Goal: Task Accomplishment & Management: Complete application form

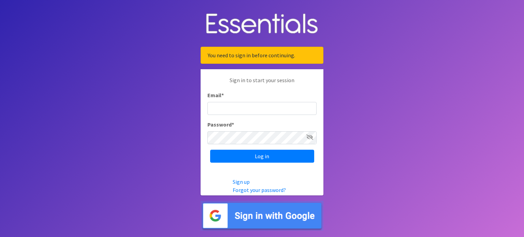
click at [282, 217] on img at bounding box center [261, 216] width 123 height 30
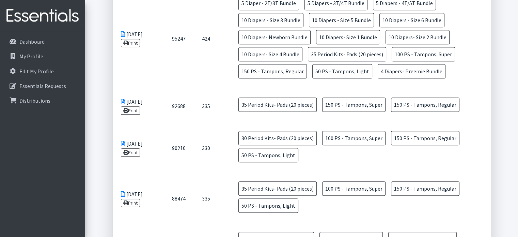
scroll to position [450, 0]
click at [130, 199] on link "Print" at bounding box center [130, 203] width 19 height 8
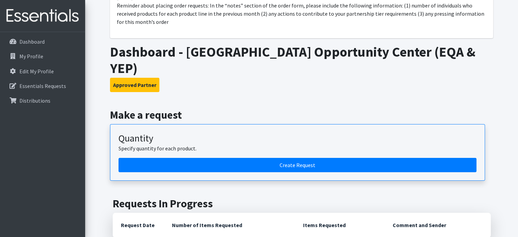
scroll to position [72, 0]
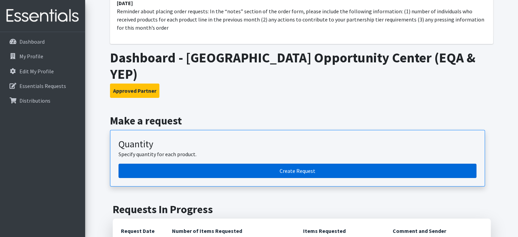
click at [296, 164] on link "Create Request" at bounding box center [298, 171] width 358 height 14
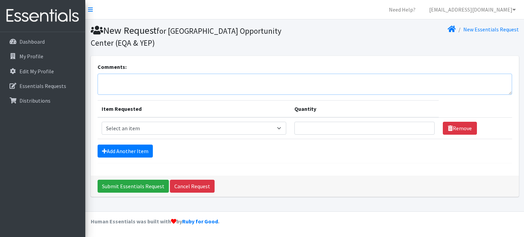
click at [206, 81] on textarea "Comments:" at bounding box center [304, 84] width 414 height 21
type textarea "A"
drag, startPoint x: 109, startPoint y: 81, endPoint x: 99, endPoint y: 81, distance: 9.9
click at [99, 81] on textarea "For the last month, there were" at bounding box center [304, 84] width 414 height 21
click at [187, 80] on textarea "During the last month, there were" at bounding box center [304, 84] width 414 height 21
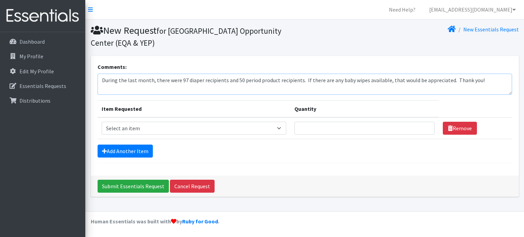
type textarea "During the last month, there were 97 diaper recipients and 50 period product re…"
click at [265, 127] on select "Select an item Diaper - 2T/3T Bundle Diapers - 3T/4T Bundle Diapers - 4T/5T Bun…" at bounding box center [194, 128] width 185 height 13
select select "14879"
click at [102, 122] on select "Select an item Diaper - 2T/3T Bundle Diapers - 3T/4T Bundle Diapers - 4T/5T Bun…" at bounding box center [194, 128] width 185 height 13
click at [359, 125] on input "Quantity" at bounding box center [364, 128] width 140 height 13
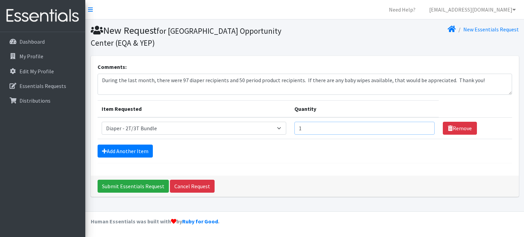
click at [423, 126] on input "1" at bounding box center [364, 128] width 140 height 13
click at [423, 126] on input "2" at bounding box center [364, 128] width 140 height 13
click at [423, 126] on input "3" at bounding box center [364, 128] width 140 height 13
click at [423, 126] on input "4" at bounding box center [364, 128] width 140 height 13
click at [423, 126] on input "5" at bounding box center [364, 128] width 140 height 13
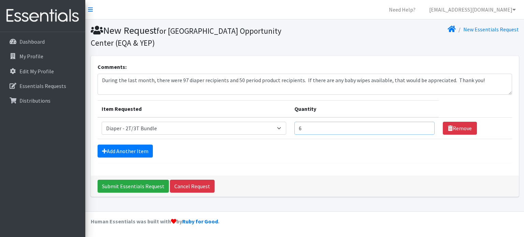
click at [423, 126] on input "6" at bounding box center [364, 128] width 140 height 13
click at [423, 126] on input "7" at bounding box center [364, 128] width 140 height 13
type input "8"
click at [423, 126] on input "8" at bounding box center [364, 128] width 140 height 13
click at [116, 150] on link "Add Another Item" at bounding box center [124, 151] width 55 height 13
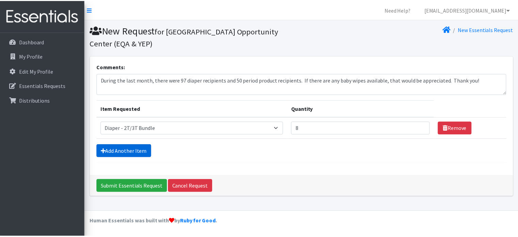
scroll to position [11, 0]
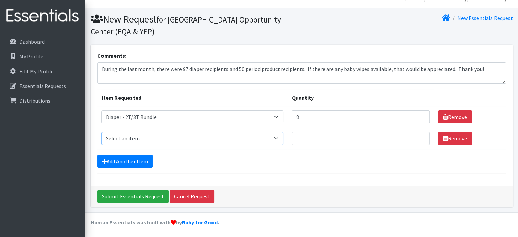
click at [155, 136] on select "Select an item Diaper - 2T/3T Bundle Diapers - 3T/4T Bundle Diapers - 4T/5T Bun…" at bounding box center [193, 138] width 182 height 13
select select "14880"
click at [102, 132] on select "Select an item Diaper - 2T/3T Bundle Diapers - 3T/4T Bundle Diapers - 4T/5T Bun…" at bounding box center [193, 138] width 182 height 13
click at [330, 139] on input "Quantity" at bounding box center [361, 138] width 138 height 13
type input "8"
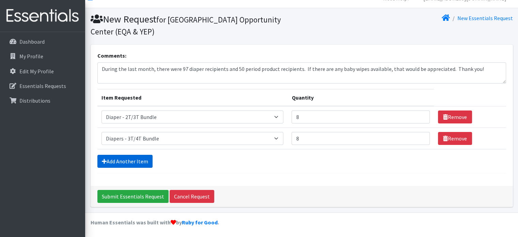
click at [142, 159] on link "Add Another Item" at bounding box center [124, 161] width 55 height 13
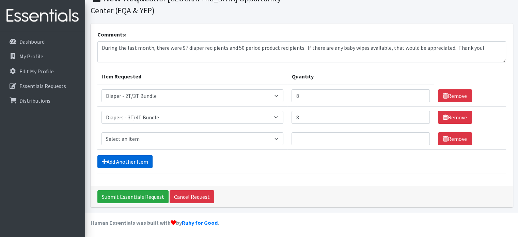
scroll to position [33, 0]
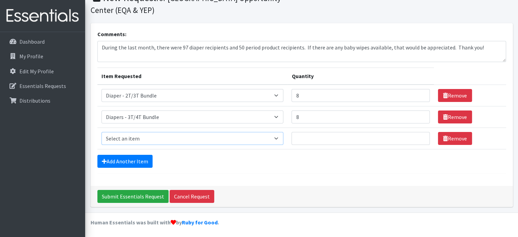
click at [138, 137] on select "Select an item Diaper - 2T/3T Bundle Diapers - 3T/4T Bundle Diapers - 4T/5T Bun…" at bounding box center [193, 138] width 182 height 13
select select "14881"
click at [102, 132] on select "Select an item Diaper - 2T/3T Bundle Diapers - 3T/4T Bundle Diapers - 4T/5T Bun…" at bounding box center [193, 138] width 182 height 13
click at [317, 137] on input "Quantity" at bounding box center [361, 138] width 138 height 13
type input "10"
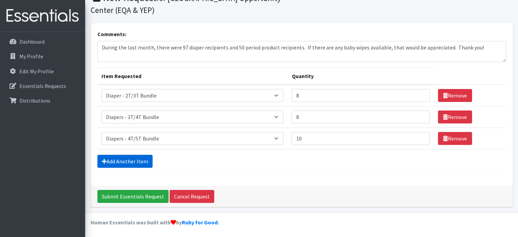
click at [128, 162] on link "Add Another Item" at bounding box center [124, 161] width 55 height 13
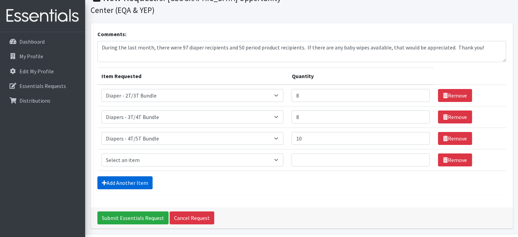
scroll to position [54, 0]
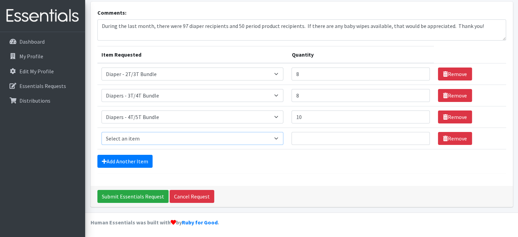
click at [139, 137] on select "Select an item Diaper - 2T/3T Bundle Diapers - 3T/4T Bundle Diapers - 4T/5T Bun…" at bounding box center [193, 138] width 182 height 13
select select "14875"
click at [102, 132] on select "Select an item Diaper - 2T/3T Bundle Diapers - 3T/4T Bundle Diapers - 4T/5T Bun…" at bounding box center [193, 138] width 182 height 13
click at [317, 140] on input "Quantity" at bounding box center [361, 138] width 138 height 13
type input "14"
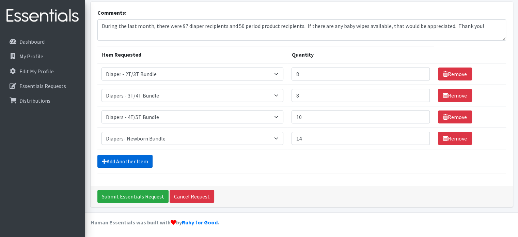
click at [143, 161] on link "Add Another Item" at bounding box center [124, 161] width 55 height 13
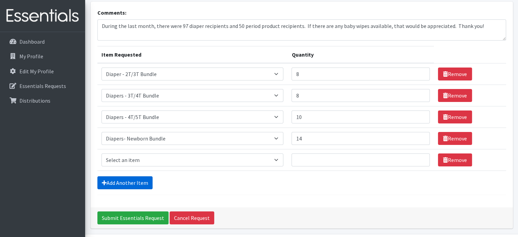
scroll to position [75, 0]
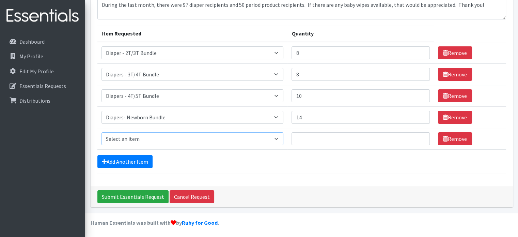
click at [139, 141] on select "Select an item Diaper - 2T/3T Bundle Diapers - 3T/4T Bundle Diapers - 4T/5T Bun…" at bounding box center [193, 138] width 182 height 13
select select "14895"
click at [102, 132] on select "Select an item Diaper - 2T/3T Bundle Diapers - 3T/4T Bundle Diapers - 4T/5T Bun…" at bounding box center [193, 138] width 182 height 13
click at [314, 136] on input "Quantity" at bounding box center [361, 138] width 138 height 13
type input "2"
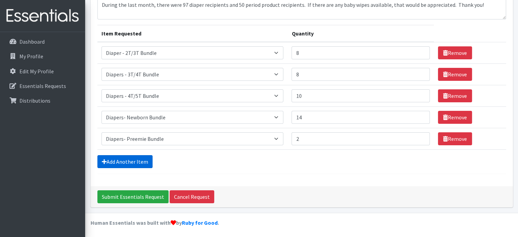
click at [142, 160] on link "Add Another Item" at bounding box center [124, 161] width 55 height 13
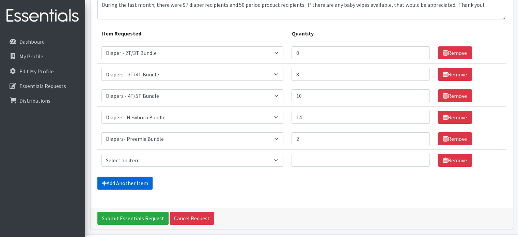
scroll to position [97, 0]
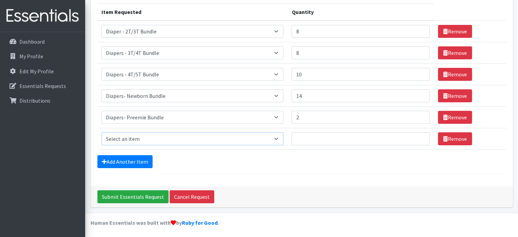
click at [137, 138] on select "Select an item Diaper - 2T/3T Bundle Diapers - 3T/4T Bundle Diapers - 4T/5T Bun…" at bounding box center [193, 138] width 182 height 13
select select "14872"
click at [102, 132] on select "Select an item Diaper - 2T/3T Bundle Diapers - 3T/4T Bundle Diapers - 4T/5T Bun…" at bounding box center [193, 138] width 182 height 13
click at [305, 138] on input "Quantity" at bounding box center [361, 138] width 138 height 13
type input "17"
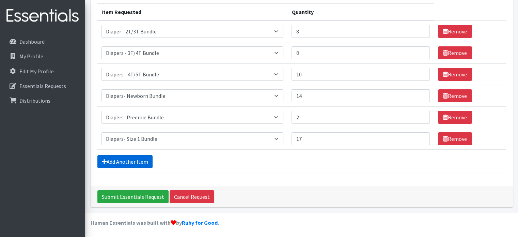
click at [140, 161] on link "Add Another Item" at bounding box center [124, 161] width 55 height 13
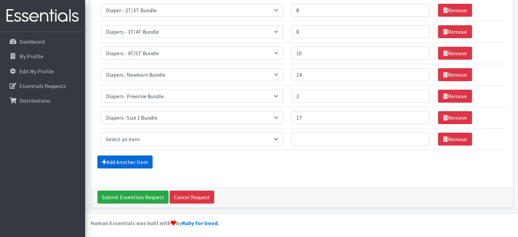
scroll to position [118, 0]
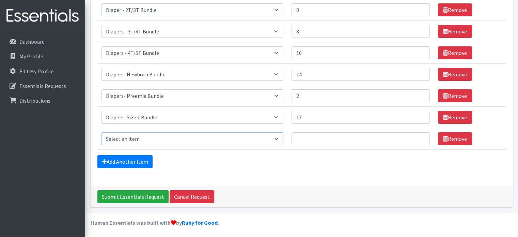
click at [144, 138] on select "Select an item Diaper - 2T/3T Bundle Diapers - 3T/4T Bundle Diapers - 4T/5T Bun…" at bounding box center [193, 138] width 182 height 13
select select "14873"
click at [102, 132] on select "Select an item Diaper - 2T/3T Bundle Diapers - 3T/4T Bundle Diapers - 4T/5T Bun…" at bounding box center [193, 138] width 182 height 13
click at [312, 136] on input "Quantity" at bounding box center [361, 138] width 138 height 13
type input "16"
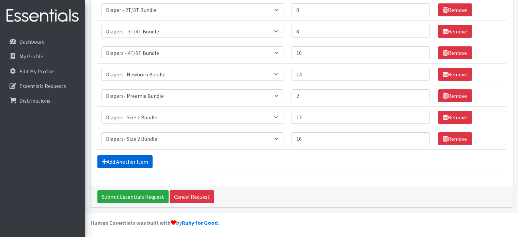
click at [131, 161] on link "Add Another Item" at bounding box center [124, 161] width 55 height 13
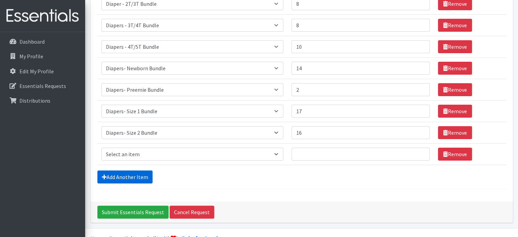
scroll to position [140, 0]
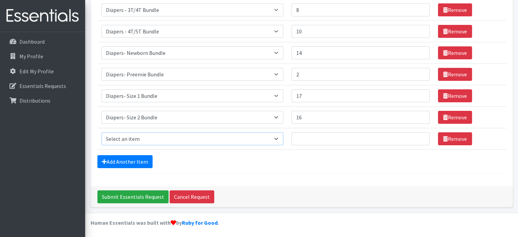
click at [143, 140] on select "Select an item Diaper - 2T/3T Bundle Diapers - 3T/4T Bundle Diapers - 4T/5T Bun…" at bounding box center [193, 138] width 182 height 13
select select "14874"
click at [102, 132] on select "Select an item Diaper - 2T/3T Bundle Diapers - 3T/4T Bundle Diapers - 4T/5T Bun…" at bounding box center [193, 138] width 182 height 13
click at [319, 138] on input "Quantity" at bounding box center [361, 138] width 138 height 13
type input "25"
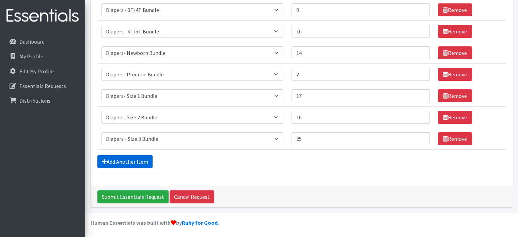
click at [119, 161] on link "Add Another Item" at bounding box center [124, 161] width 55 height 13
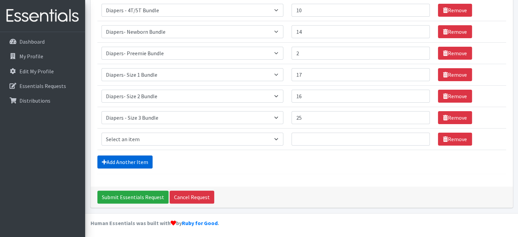
scroll to position [161, 0]
click at [140, 141] on select "Select an item Diaper - 2T/3T Bundle Diapers - 3T/4T Bundle Diapers - 4T/5T Bun…" at bounding box center [193, 139] width 182 height 13
select select "14876"
click at [102, 133] on select "Select an item Diaper - 2T/3T Bundle Diapers - 3T/4T Bundle Diapers - 4T/5T Bun…" at bounding box center [193, 139] width 182 height 13
click at [323, 137] on input "Quantity" at bounding box center [361, 139] width 138 height 13
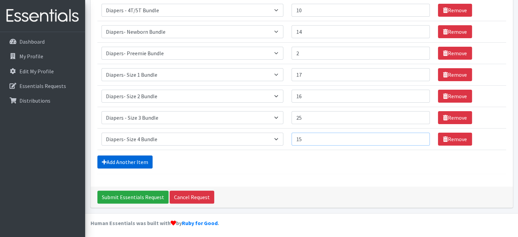
type input "15"
click at [135, 160] on link "Add Another Item" at bounding box center [124, 161] width 55 height 13
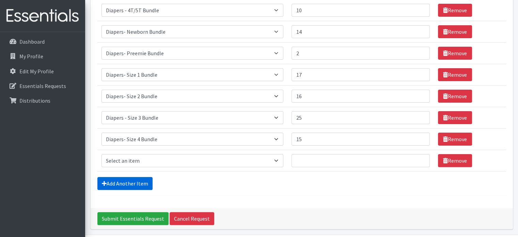
scroll to position [183, 0]
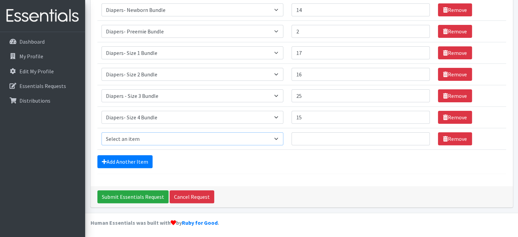
click at [138, 141] on select "Select an item Diaper - 2T/3T Bundle Diapers - 3T/4T Bundle Diapers - 4T/5T Bun…" at bounding box center [193, 138] width 182 height 13
select select "14877"
click at [102, 132] on select "Select an item Diaper - 2T/3T Bundle Diapers - 3T/4T Bundle Diapers - 4T/5T Bun…" at bounding box center [193, 138] width 182 height 13
click at [311, 136] on input "Quantity" at bounding box center [361, 138] width 138 height 13
type input "15"
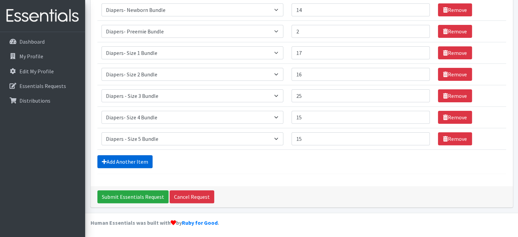
click at [121, 157] on link "Add Another Item" at bounding box center [124, 161] width 55 height 13
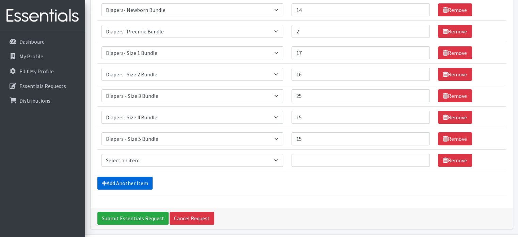
scroll to position [204, 0]
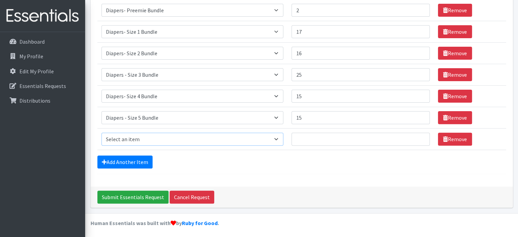
click at [132, 134] on select "Select an item Diaper - 2T/3T Bundle Diapers - 3T/4T Bundle Diapers - 4T/5T Bun…" at bounding box center [193, 139] width 182 height 13
select select "14878"
click at [102, 133] on select "Select an item Diaper - 2T/3T Bundle Diapers - 3T/4T Bundle Diapers - 4T/5T Bun…" at bounding box center [193, 139] width 182 height 13
click at [313, 140] on input "Quantity" at bounding box center [361, 139] width 138 height 13
type input "15"
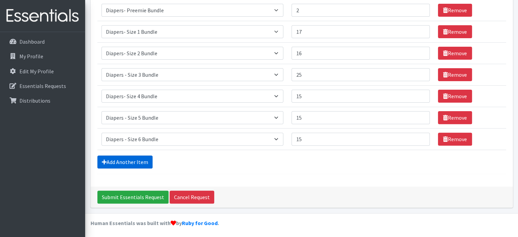
click at [143, 162] on link "Add Another Item" at bounding box center [124, 161] width 55 height 13
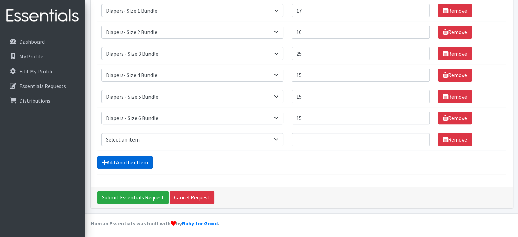
scroll to position [225, 0]
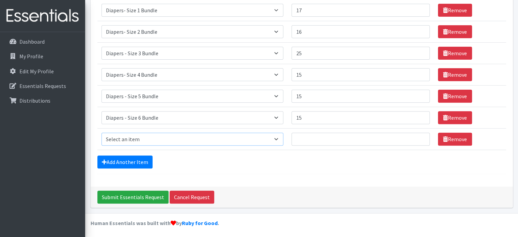
click at [144, 142] on select "Select an item Diaper - 2T/3T Bundle Diapers - 3T/4T Bundle Diapers - 4T/5T Bun…" at bounding box center [193, 139] width 182 height 13
select select "14889"
click at [102, 133] on select "Select an item Diaper - 2T/3T Bundle Diapers - 3T/4T Bundle Diapers - 4T/5T Bun…" at bounding box center [193, 139] width 182 height 13
click at [313, 139] on input "Quantity" at bounding box center [361, 139] width 138 height 13
type input "35"
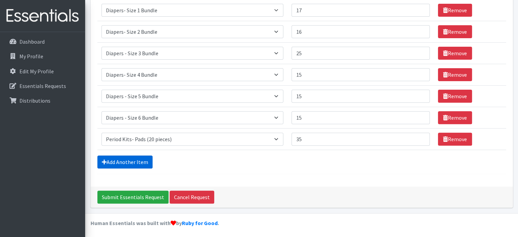
click at [144, 161] on link "Add Another Item" at bounding box center [124, 161] width 55 height 13
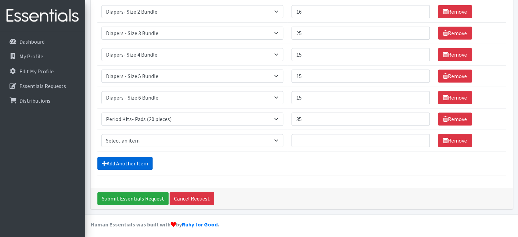
scroll to position [247, 0]
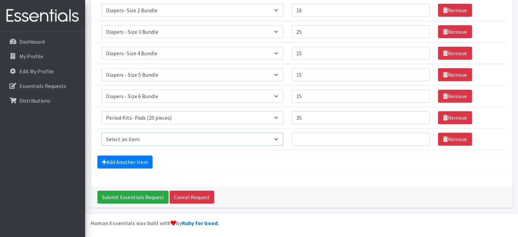
click at [138, 136] on select "Select an item Diaper - 2T/3T Bundle Diapers - 3T/4T Bundle Diapers - 4T/5T Bun…" at bounding box center [193, 139] width 182 height 13
select select "2200"
click at [102, 133] on select "Select an item Diaper - 2T/3T Bundle Diapers - 3T/4T Bundle Diapers - 4T/5T Bun…" at bounding box center [193, 139] width 182 height 13
click at [317, 135] on input "Quantity" at bounding box center [361, 139] width 138 height 13
type input "50"
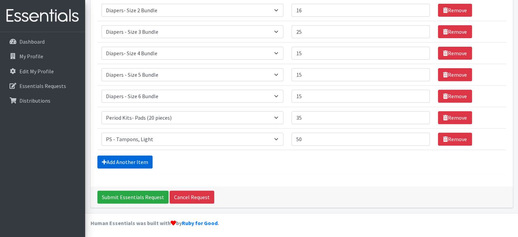
click at [125, 162] on link "Add Another Item" at bounding box center [124, 161] width 55 height 13
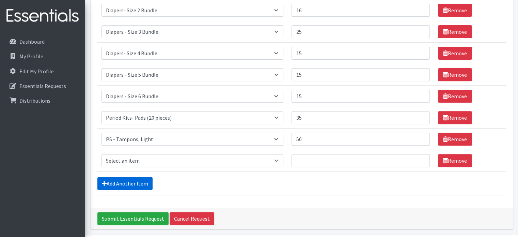
scroll to position [268, 0]
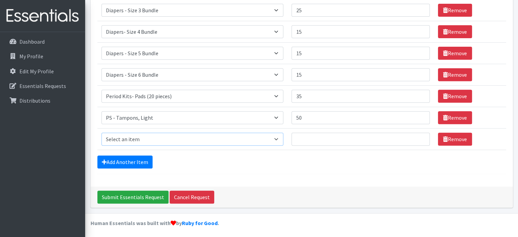
click at [126, 137] on select "Select an item Diaper - 2T/3T Bundle Diapers - 3T/4T Bundle Diapers - 4T/5T Bun…" at bounding box center [193, 139] width 182 height 13
select select "2202"
click at [102, 133] on select "Select an item Diaper - 2T/3T Bundle Diapers - 3T/4T Bundle Diapers - 4T/5T Bun…" at bounding box center [193, 139] width 182 height 13
click at [325, 137] on input "Quantity" at bounding box center [361, 139] width 138 height 13
type input "150"
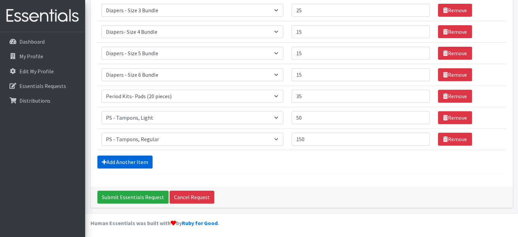
click at [140, 158] on link "Add Another Item" at bounding box center [124, 161] width 55 height 13
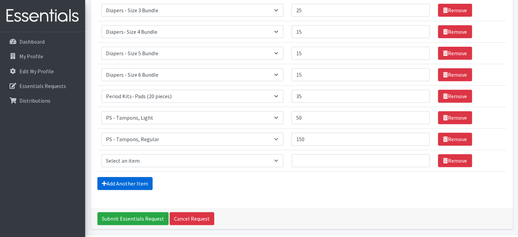
scroll to position [289, 0]
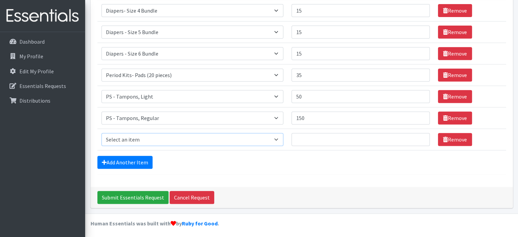
click at [136, 141] on select "Select an item Diaper - 2T/3T Bundle Diapers - 3T/4T Bundle Diapers - 4T/5T Bun…" at bounding box center [193, 139] width 182 height 13
select select "2201"
click at [102, 133] on select "Select an item Diaper - 2T/3T Bundle Diapers - 3T/4T Bundle Diapers - 4T/5T Bun…" at bounding box center [193, 139] width 182 height 13
click at [313, 138] on input "Quantity" at bounding box center [361, 139] width 138 height 13
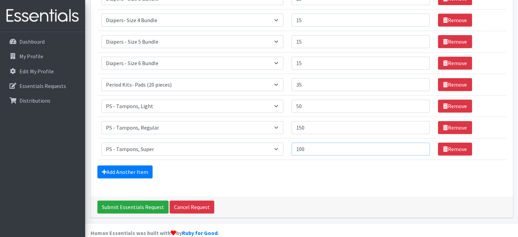
scroll to position [280, 0]
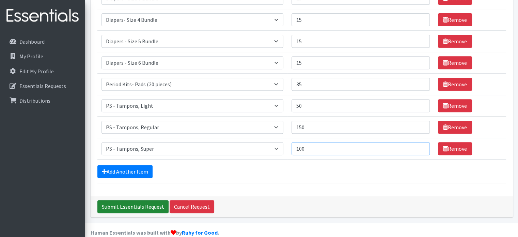
type input "100"
click at [140, 205] on input "Submit Essentials Request" at bounding box center [132, 206] width 71 height 13
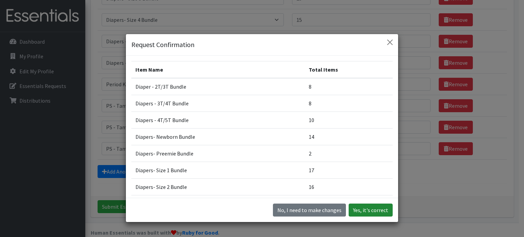
click at [368, 210] on button "Yes, it's correct" at bounding box center [370, 210] width 44 height 13
